Goal: Ask a question

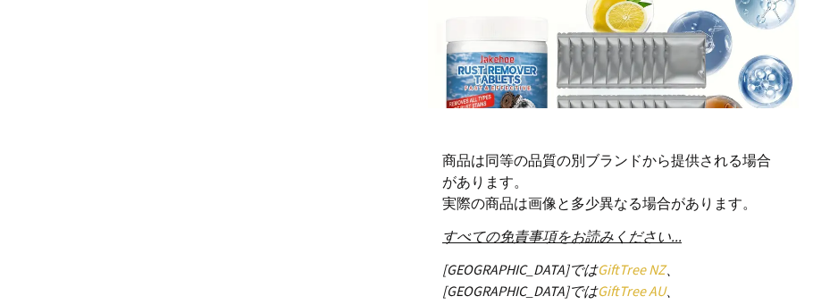
scroll to position [1025, 0]
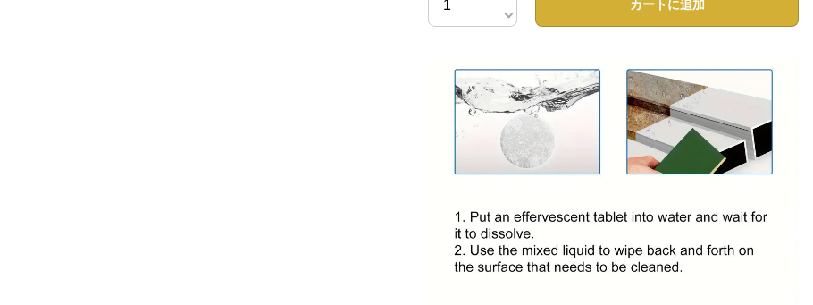
scroll to position [878, 0]
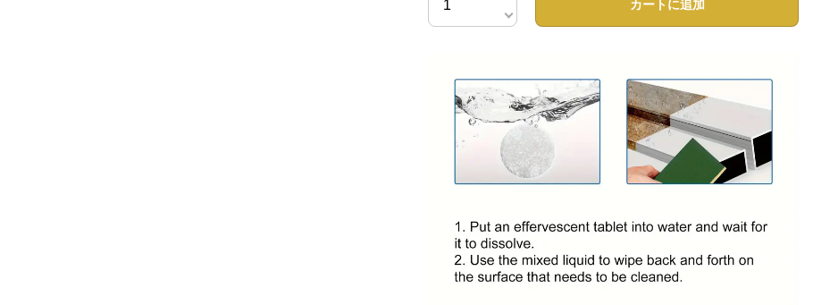
click at [460, 226] on img at bounding box center [613, 156] width 371 height 371
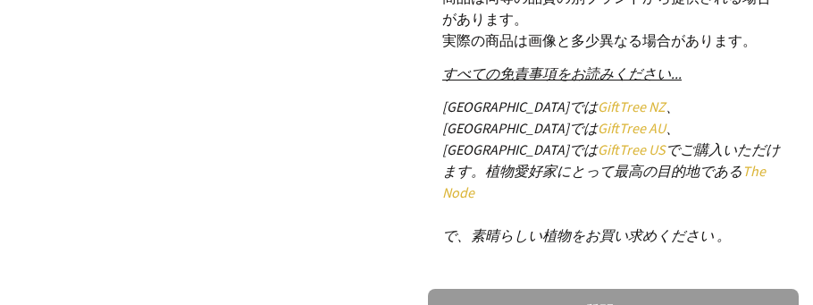
scroll to position [1171, 0]
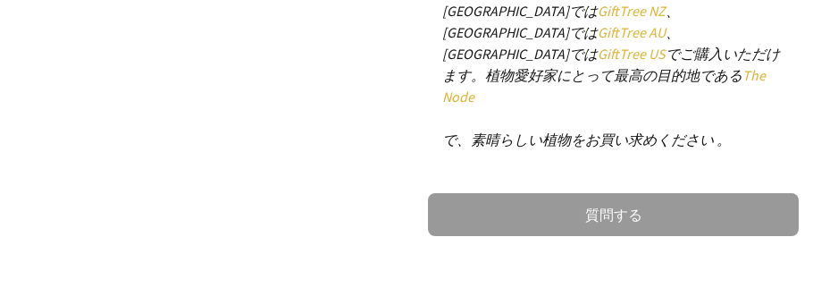
scroll to position [1319, 0]
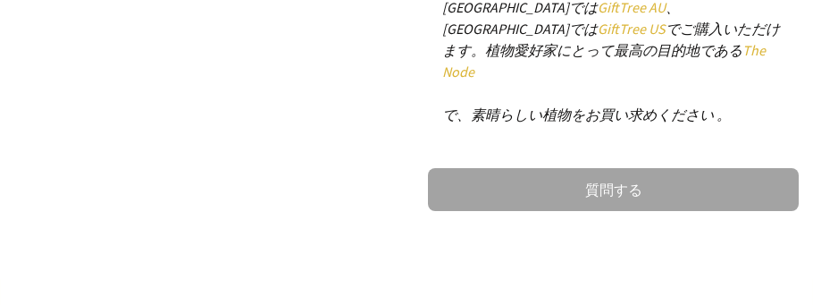
click at [502, 173] on link "質問する" at bounding box center [613, 189] width 371 height 43
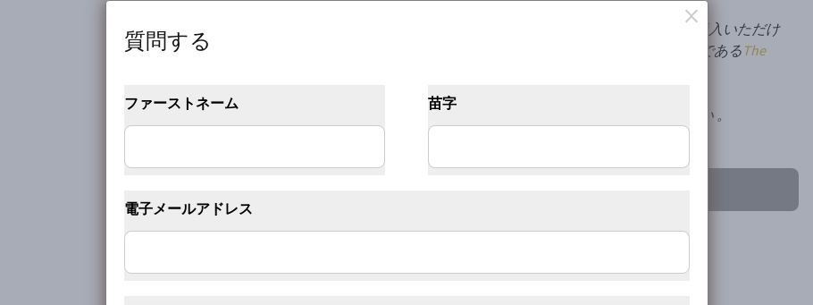
click at [785, 239] on dialogboxoverlay at bounding box center [406, 152] width 813 height 305
